Goal: Information Seeking & Learning: Find specific fact

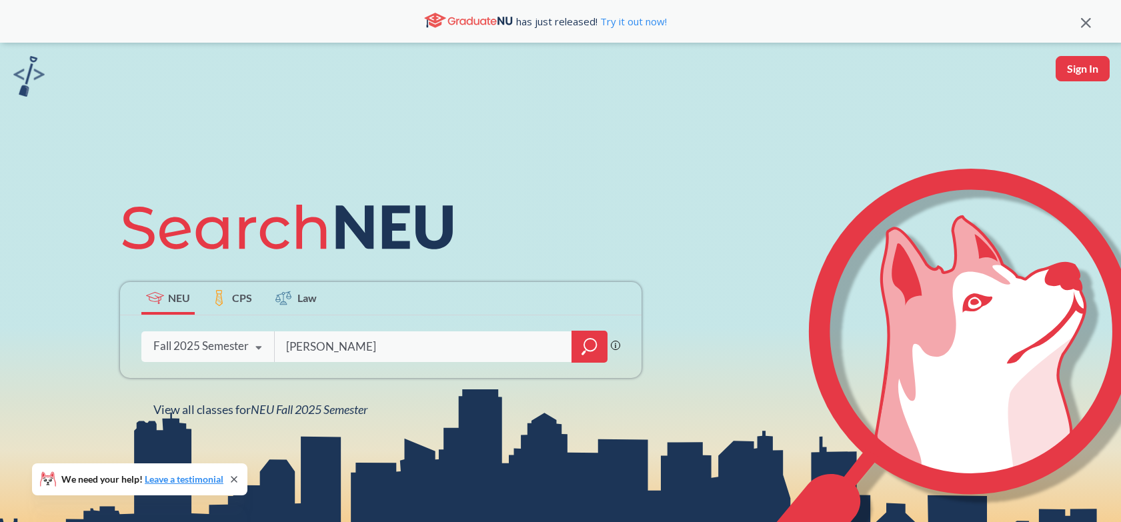
type input "[PERSON_NAME]"
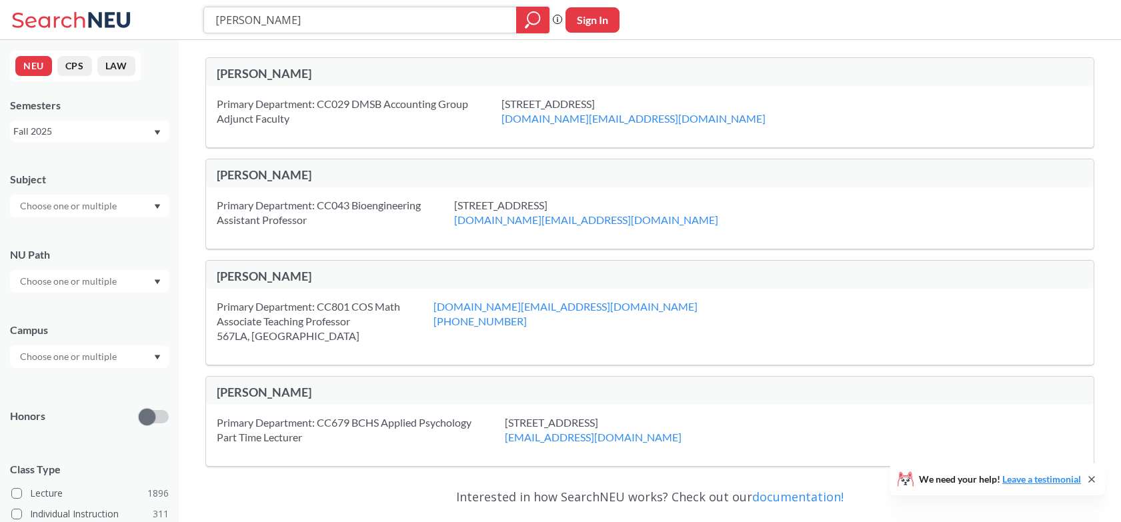
drag, startPoint x: 268, startPoint y: 19, endPoint x: 173, endPoint y: 6, distance: 95.6
click at [173, 6] on div "[PERSON_NAME] search guarantees the exact search appears in the results. Ex. If…" at bounding box center [560, 20] width 1121 height 40
click at [417, 99] on div "Primary Department: CC029 DMSB Accounting Group Adjunct Faculty" at bounding box center [359, 111] width 285 height 29
click at [385, 103] on div "Primary Department: CC029 DMSB Accounting Group Adjunct Faculty" at bounding box center [359, 111] width 285 height 29
drag, startPoint x: 351, startPoint y: 103, endPoint x: 455, endPoint y: 102, distance: 104.1
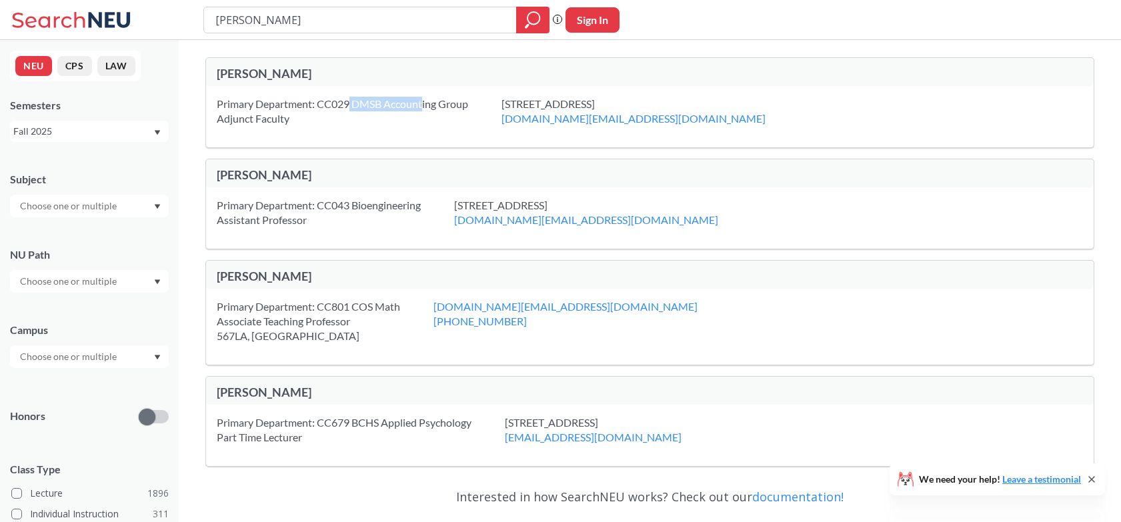
click at [433, 103] on div "Primary Department: CC029 DMSB Accounting Group Adjunct Faculty" at bounding box center [359, 111] width 285 height 29
click at [455, 102] on div "Primary Department: CC029 DMSB Accounting Group Adjunct Faculty" at bounding box center [359, 111] width 285 height 29
drag, startPoint x: 292, startPoint y: 16, endPoint x: 207, endPoint y: 16, distance: 85.4
click at [207, 16] on div "[PERSON_NAME]" at bounding box center [376, 20] width 346 height 27
type input "dmsv"
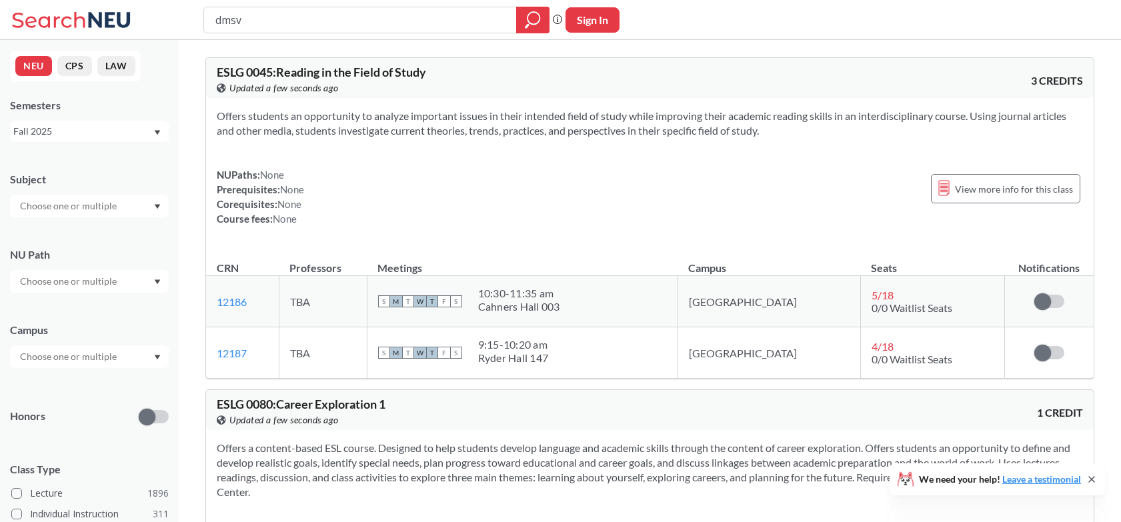
drag, startPoint x: 251, startPoint y: 23, endPoint x: 206, endPoint y: 23, distance: 44.7
click at [206, 23] on div "dmsv" at bounding box center [376, 20] width 346 height 27
type input "r"
type input "[PERSON_NAME]"
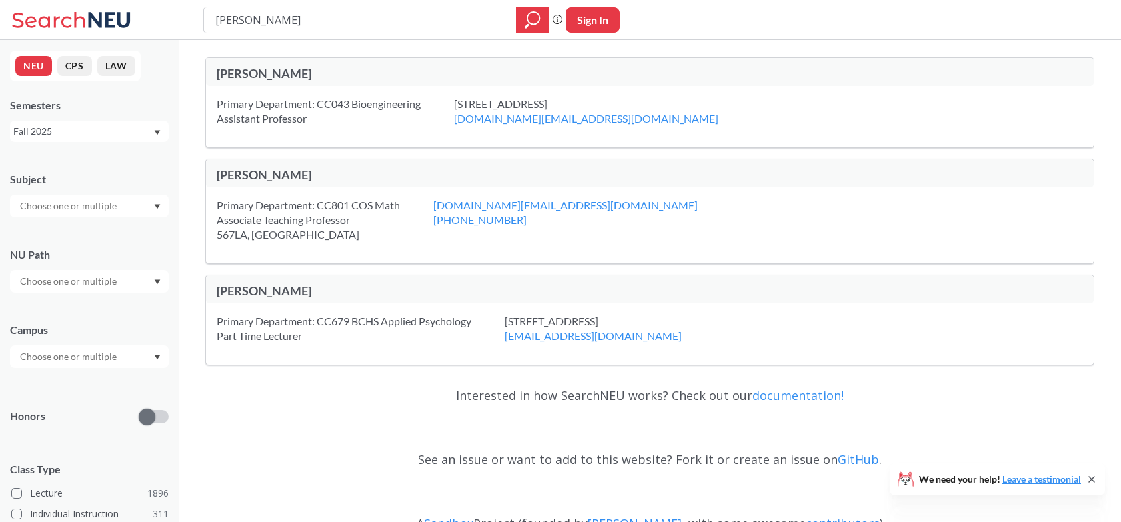
drag, startPoint x: 255, startPoint y: 22, endPoint x: 198, endPoint y: 21, distance: 56.7
click at [198, 21] on div "[PERSON_NAME] search guarantees the exact search appears in the results. Ex. If…" at bounding box center [560, 20] width 1121 height 40
type input "[PERSON_NAME]"
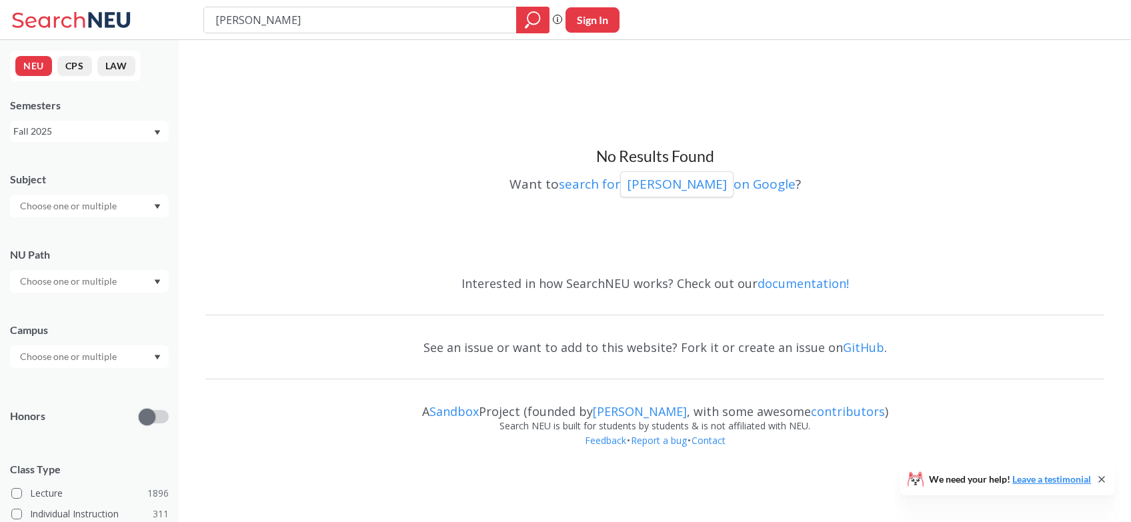
click at [145, 198] on div at bounding box center [89, 206] width 159 height 23
click at [146, 171] on div "Subject CS ( 114 ) Computer Science NRSG ( 75 ) Nursing EECE ( 72 ) Electrical …" at bounding box center [89, 188] width 159 height 59
click at [107, 369] on div "Subject NU Path Campus Honors Class Type Lecture 1896 Individual Instruction 31…" at bounding box center [89, 461] width 159 height 605
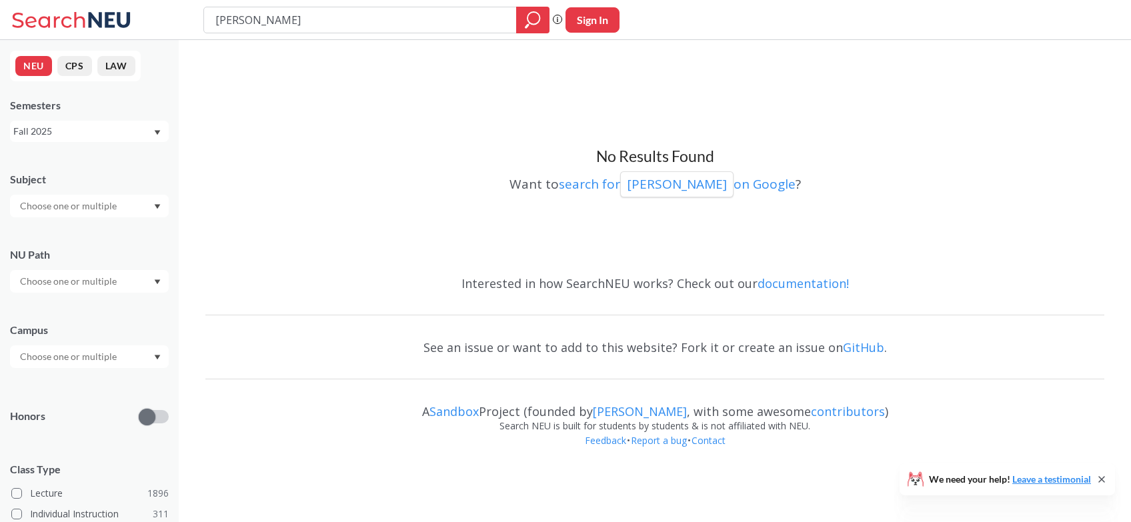
click at [107, 347] on div at bounding box center [89, 357] width 159 height 23
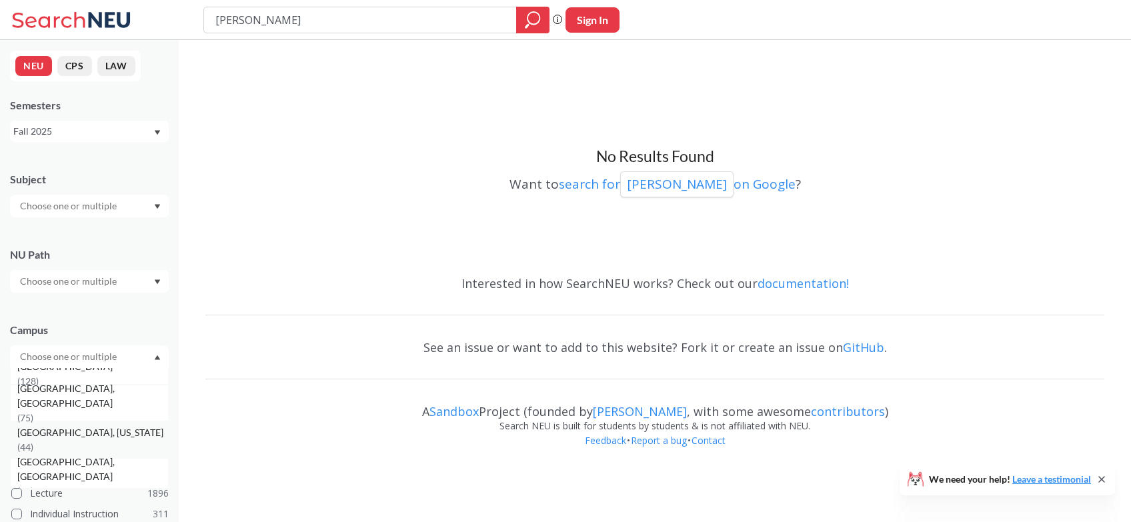
scroll to position [127, 0]
click at [94, 368] on div at bounding box center [89, 357] width 159 height 23
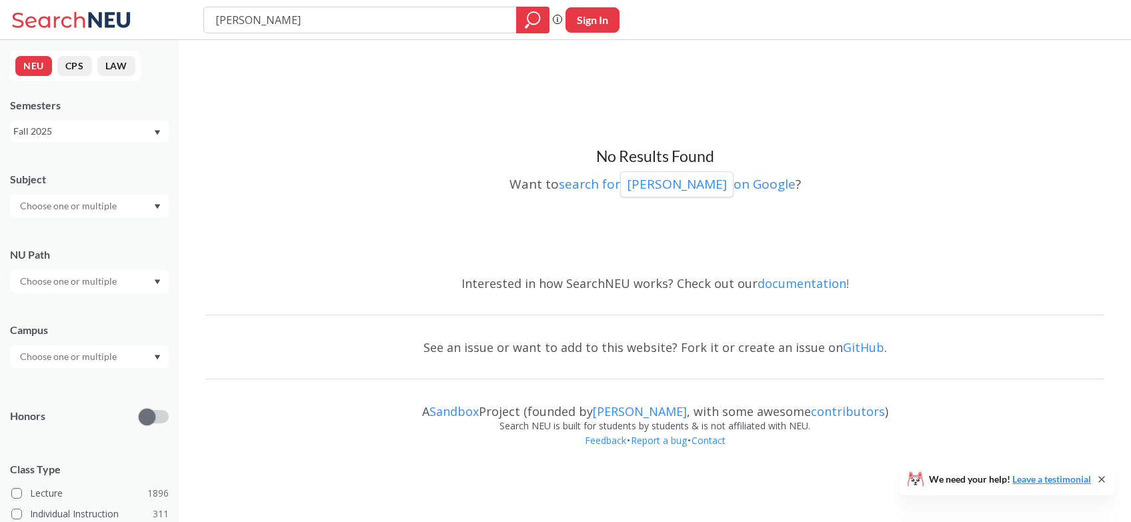
click at [99, 356] on input "text" at bounding box center [69, 357] width 112 height 16
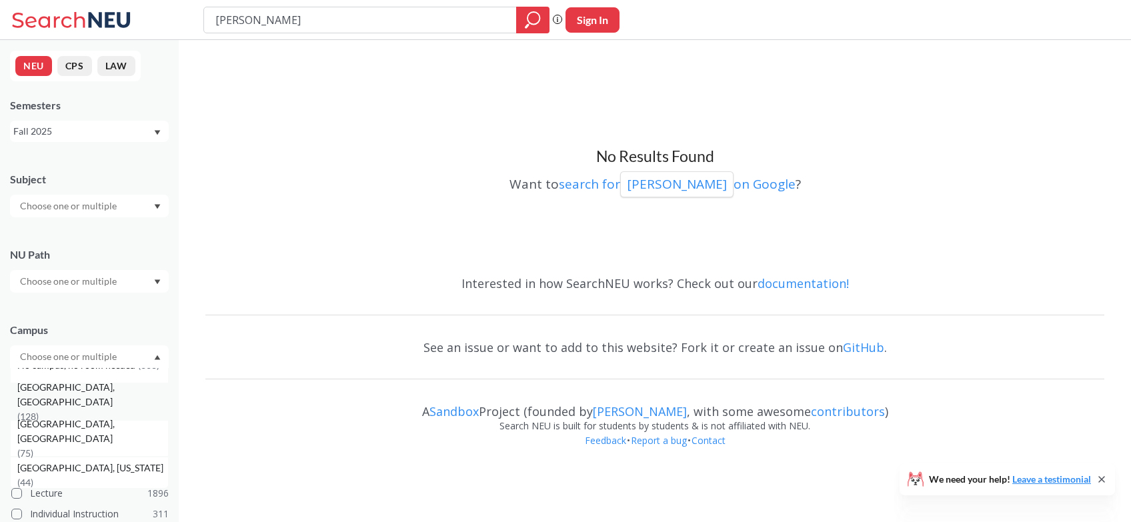
click at [39, 411] on span "( 128 )" at bounding box center [27, 416] width 21 height 11
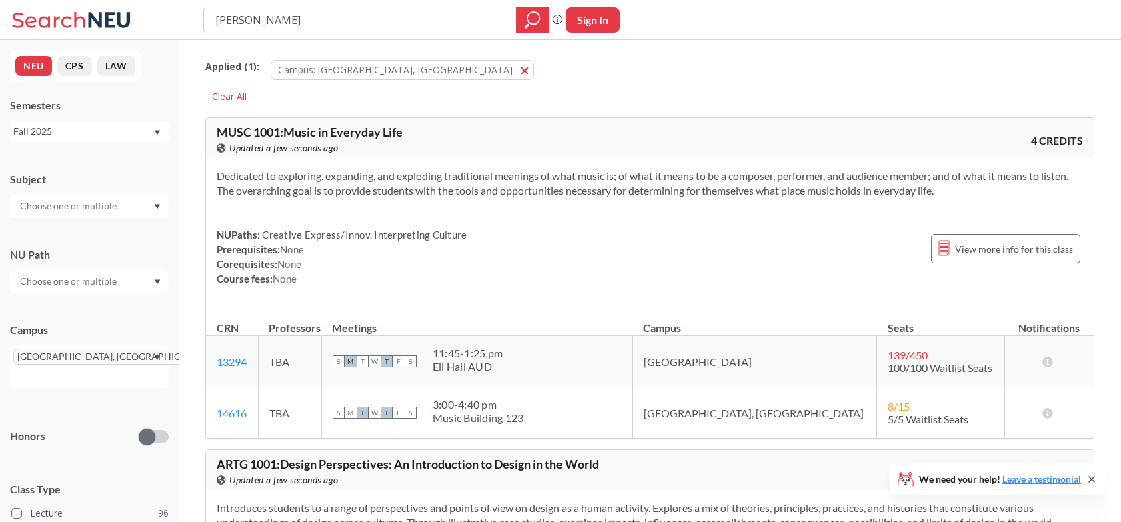
click at [502, 182] on section "Dedicated to exploring, expanding, and exploding traditional meanings of what m…" at bounding box center [650, 183] width 867 height 29
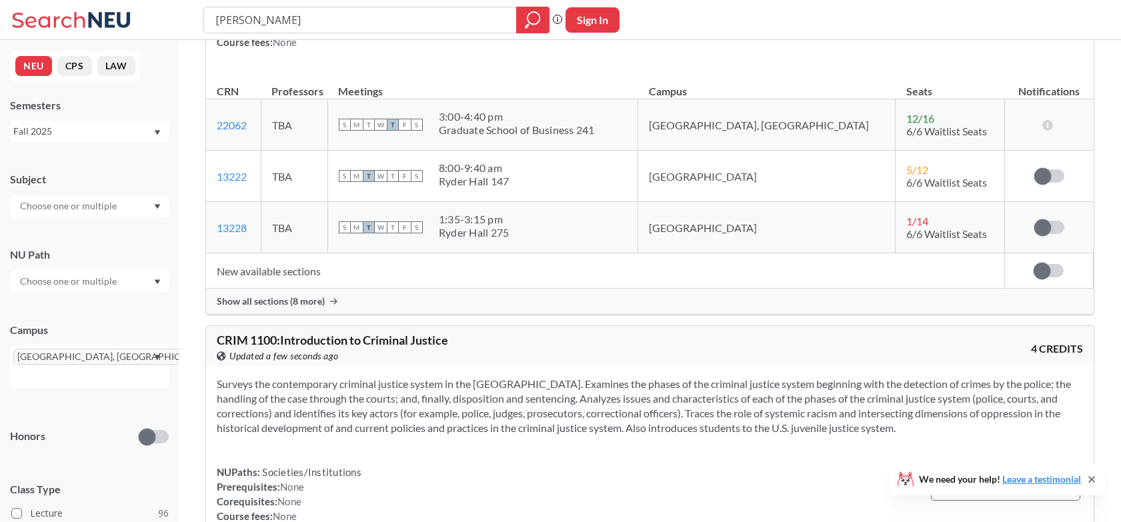
scroll to position [1143, 0]
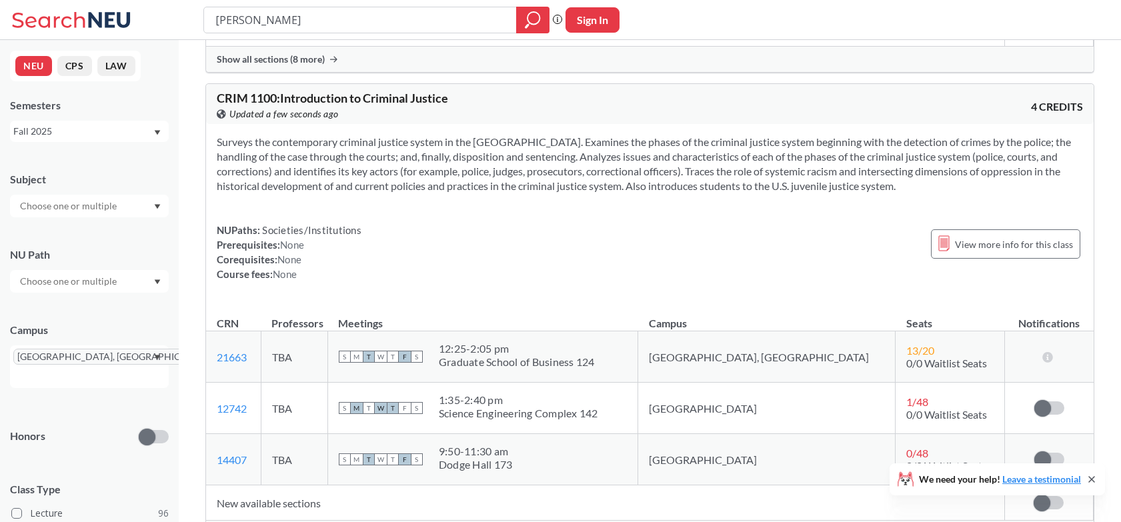
click at [397, 211] on div "Surveys the contemporary criminal justice system in the [GEOGRAPHIC_DATA]. Exam…" at bounding box center [650, 213] width 888 height 179
